Goal: Navigation & Orientation: Find specific page/section

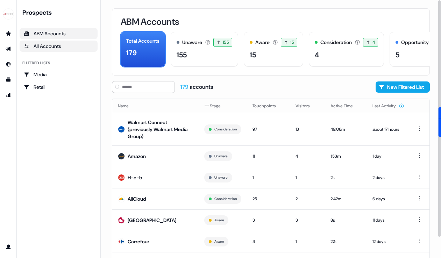
click at [75, 46] on div "All Accounts" at bounding box center [59, 46] width 70 height 7
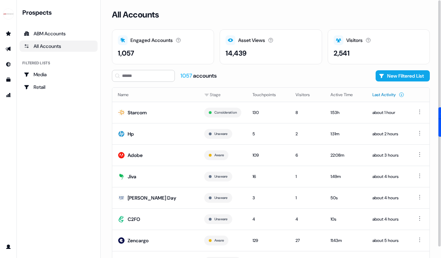
click at [382, 95] on button "Last Activity" at bounding box center [388, 94] width 32 height 13
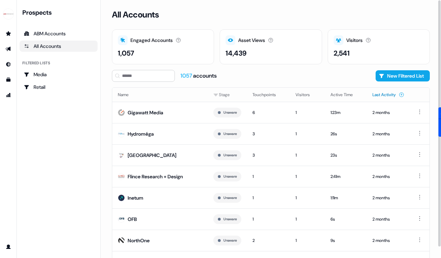
click at [382, 94] on button "Last Activity" at bounding box center [388, 94] width 32 height 13
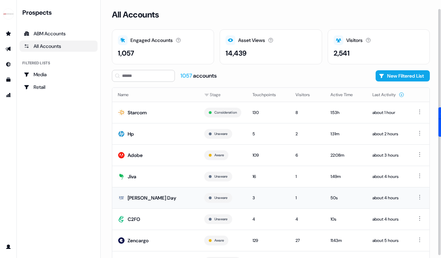
scroll to position [34, 0]
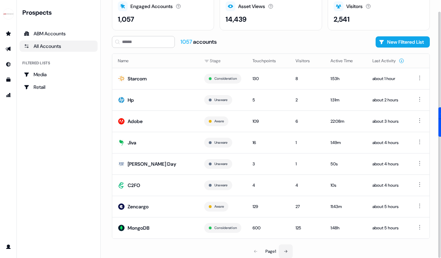
click at [287, 250] on icon at bounding box center [285, 251] width 3 height 3
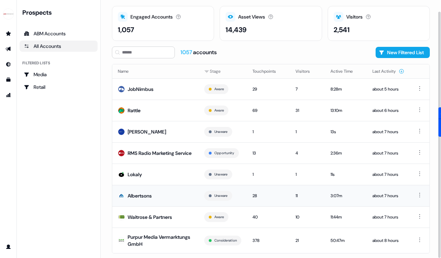
scroll to position [42, 0]
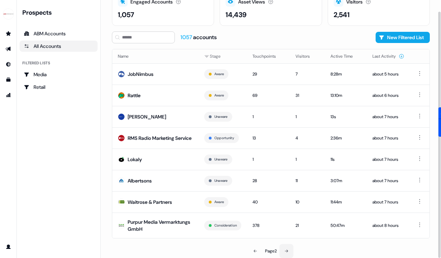
click at [287, 248] on button at bounding box center [286, 251] width 14 height 14
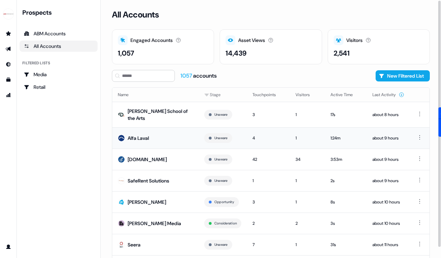
scroll to position [38, 0]
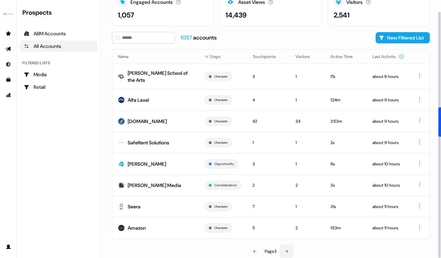
click at [287, 249] on icon at bounding box center [286, 251] width 4 height 4
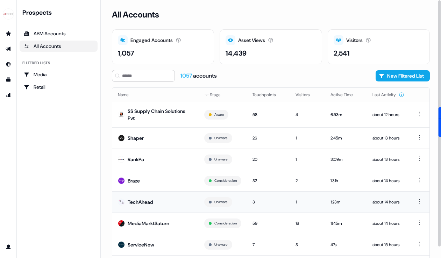
scroll to position [38, 0]
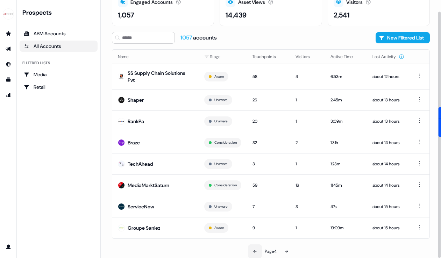
click at [254, 248] on button at bounding box center [255, 251] width 14 height 14
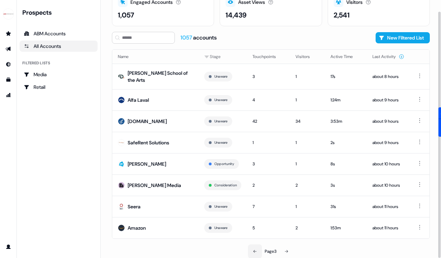
click at [254, 248] on button at bounding box center [255, 251] width 14 height 14
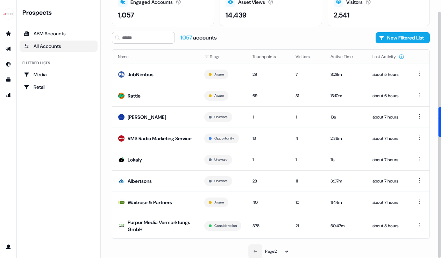
click at [256, 249] on button at bounding box center [255, 251] width 14 height 14
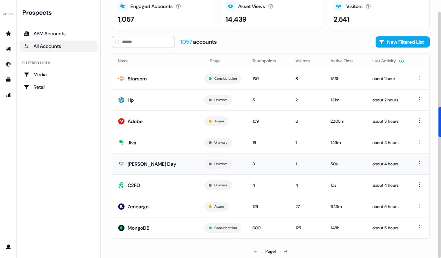
click at [134, 169] on td "[PERSON_NAME] Day" at bounding box center [155, 163] width 86 height 21
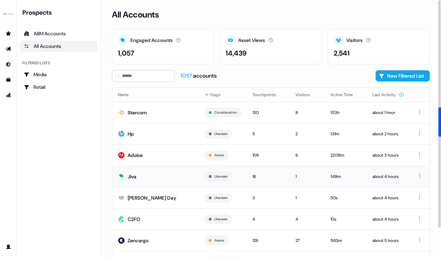
scroll to position [34, 0]
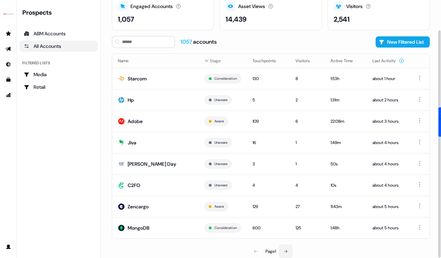
click at [287, 248] on button at bounding box center [285, 251] width 14 height 14
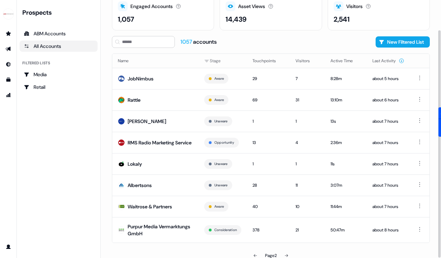
click at [287, 248] on div "Name Stage Touchpoints Visitors Active Time Last Activity JobNimbus Aware 29 7 …" at bounding box center [271, 157] width 318 height 209
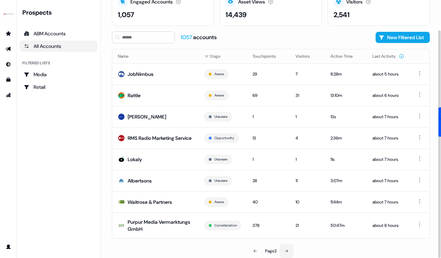
click at [286, 251] on icon at bounding box center [286, 251] width 4 height 4
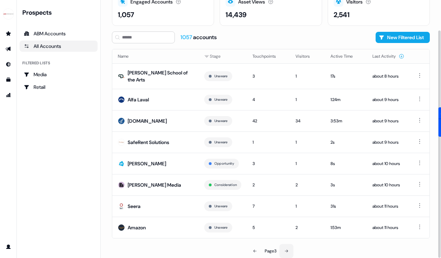
scroll to position [38, 0]
click at [287, 248] on button at bounding box center [286, 251] width 14 height 14
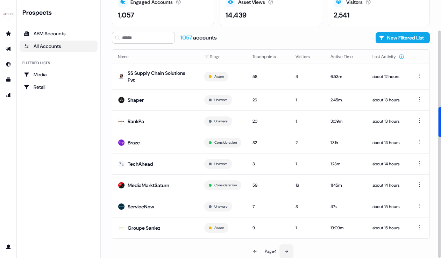
click at [290, 247] on button at bounding box center [286, 251] width 14 height 14
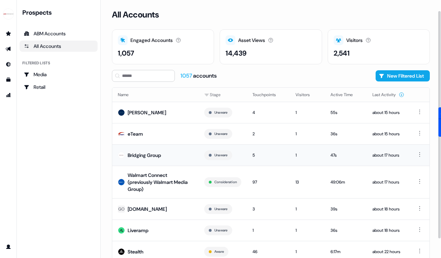
scroll to position [45, 0]
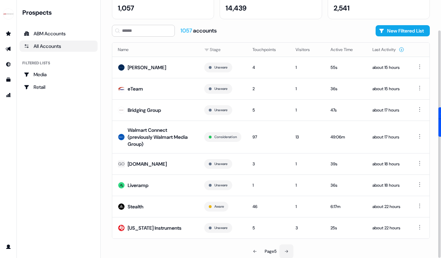
click at [288, 250] on icon at bounding box center [286, 251] width 3 height 3
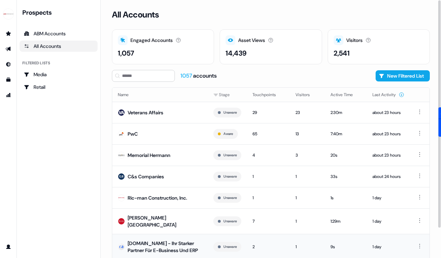
scroll to position [45, 0]
